Goal: Task Accomplishment & Management: Use online tool/utility

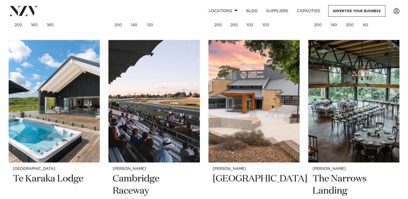
scroll to position [669, 0]
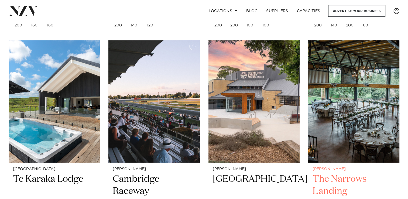
click at [374, 73] on img at bounding box center [353, 101] width 91 height 123
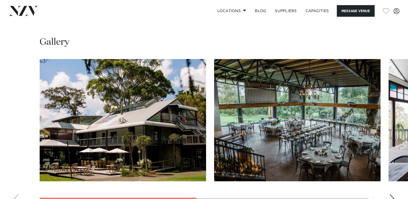
scroll to position [389, 0]
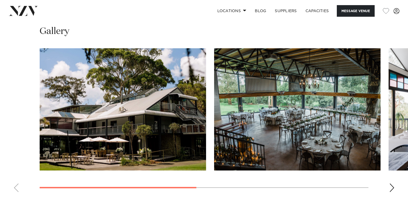
click at [393, 190] on div "Next slide" at bounding box center [391, 187] width 5 height 9
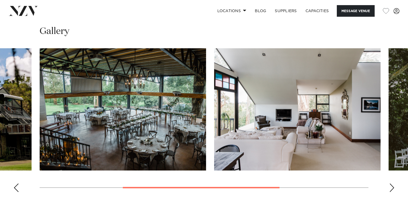
click at [393, 190] on div "Next slide" at bounding box center [391, 187] width 5 height 9
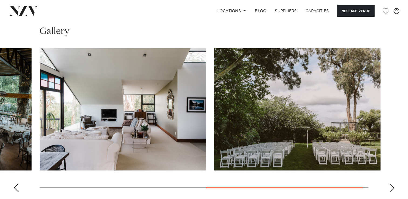
click at [393, 190] on div "Next slide" at bounding box center [391, 187] width 5 height 9
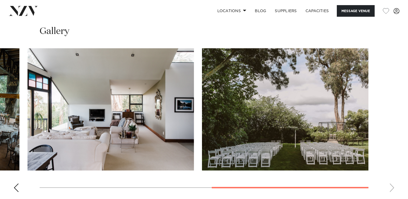
click at [393, 190] on swiper-container at bounding box center [204, 122] width 408 height 148
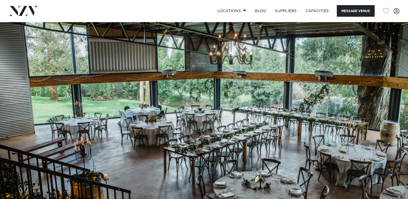
scroll to position [0, 0]
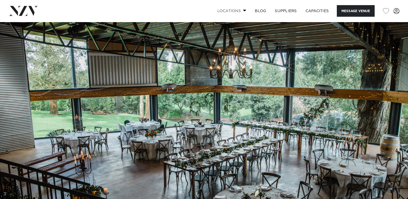
click at [237, 12] on link "Locations" at bounding box center [232, 11] width 38 height 12
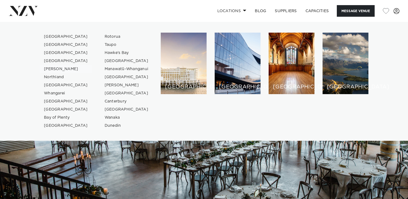
click at [57, 70] on link "[PERSON_NAME]" at bounding box center [66, 69] width 53 height 8
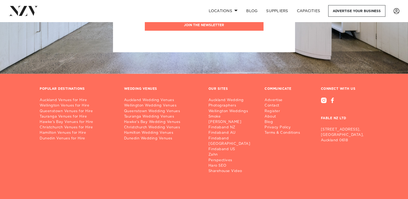
scroll to position [1318, 0]
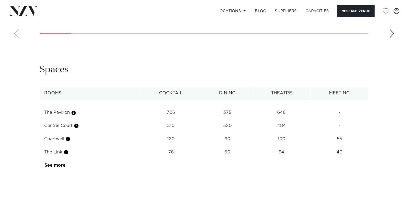
scroll to position [629, 0]
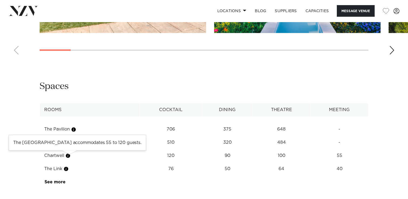
click at [71, 157] on button "button" at bounding box center [67, 155] width 5 height 5
click at [70, 156] on button "button" at bounding box center [67, 155] width 5 height 5
drag, startPoint x: 408, startPoint y: 99, endPoint x: 413, endPoint y: 77, distance: 22.7
click at [408, 77] on html "Locations Auckland Wellington Christchurch Queenstown Hamilton Northland Bay of…" at bounding box center [204, 94] width 408 height 1446
drag, startPoint x: 412, startPoint y: 77, endPoint x: 393, endPoint y: 89, distance: 22.4
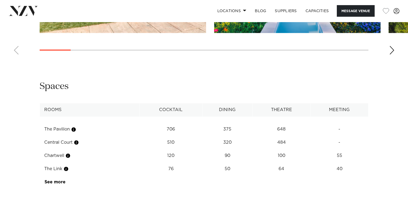
click at [393, 89] on div "**********" at bounding box center [204, 134] width 400 height 108
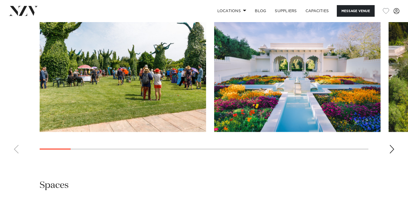
scroll to position [528, 0]
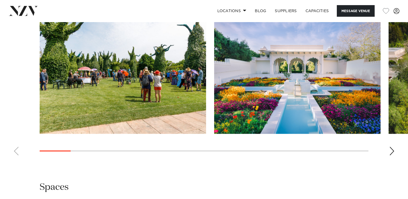
click at [391, 152] on div "Next slide" at bounding box center [391, 151] width 5 height 9
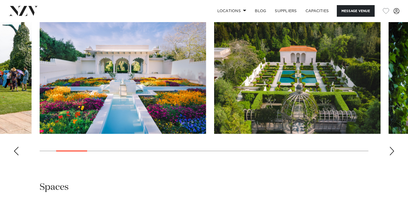
click at [391, 152] on div "Next slide" at bounding box center [391, 151] width 5 height 9
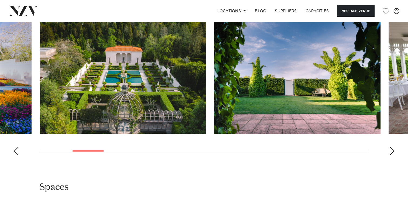
click at [391, 152] on div "Next slide" at bounding box center [391, 151] width 5 height 9
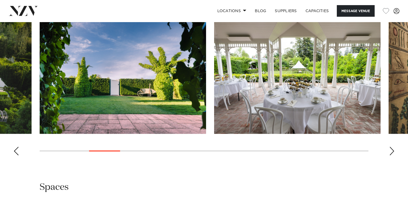
click at [391, 152] on div "Next slide" at bounding box center [391, 151] width 5 height 9
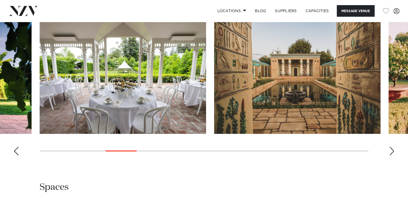
click at [391, 152] on div "Next slide" at bounding box center [391, 151] width 5 height 9
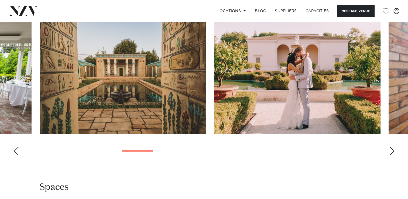
click at [391, 152] on div "Next slide" at bounding box center [391, 151] width 5 height 9
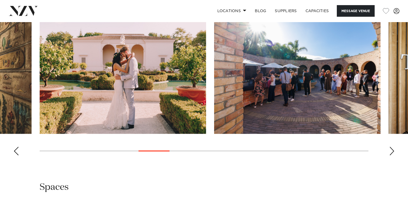
click at [391, 152] on div "Next slide" at bounding box center [391, 151] width 5 height 9
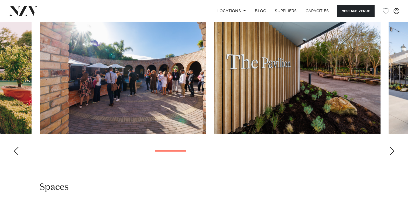
click at [391, 152] on div "Next slide" at bounding box center [391, 151] width 5 height 9
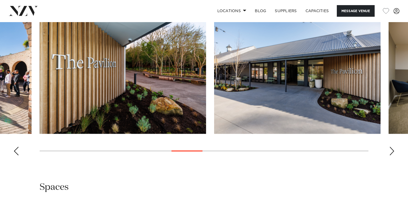
click at [391, 152] on div "Next slide" at bounding box center [391, 151] width 5 height 9
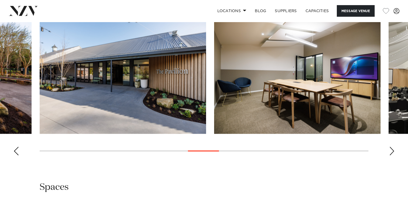
click at [391, 152] on div "Next slide" at bounding box center [391, 151] width 5 height 9
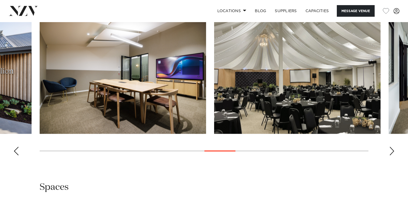
click at [391, 152] on div "Next slide" at bounding box center [391, 151] width 5 height 9
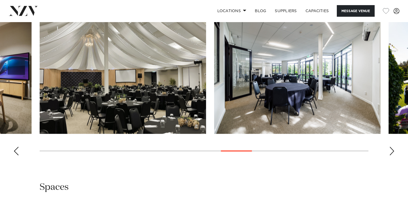
click at [391, 152] on div "Next slide" at bounding box center [391, 151] width 5 height 9
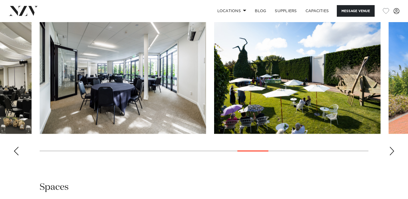
click at [391, 152] on div "Next slide" at bounding box center [391, 151] width 5 height 9
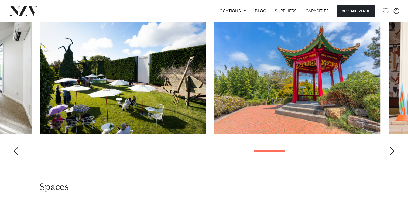
click at [391, 152] on div "Next slide" at bounding box center [391, 151] width 5 height 9
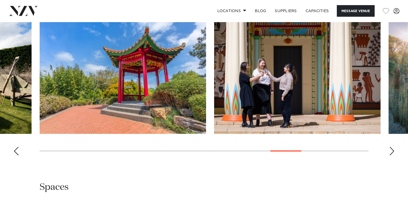
click at [391, 152] on div "Next slide" at bounding box center [391, 151] width 5 height 9
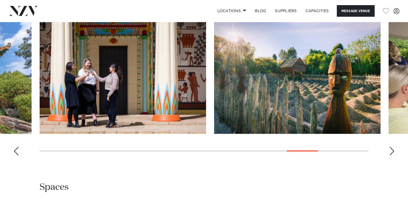
click at [391, 152] on div "Next slide" at bounding box center [391, 151] width 5 height 9
